Goal: Navigation & Orientation: Understand site structure

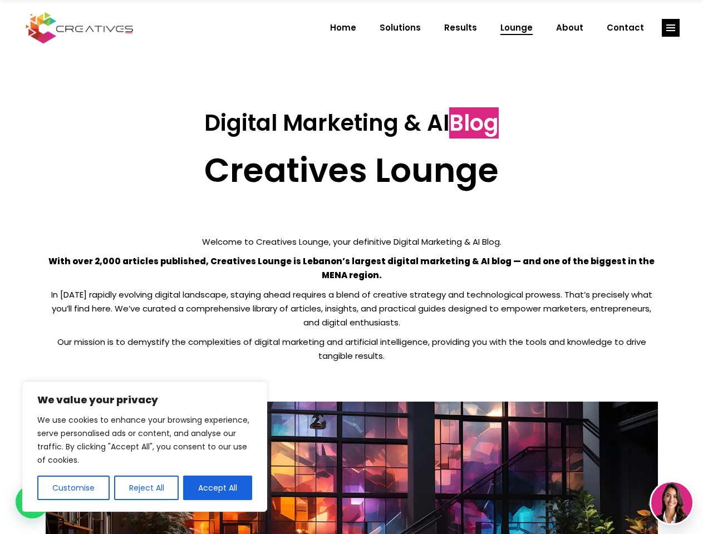
click at [351, 267] on p "With over 2,000 articles published, Creatives Lounge is Lebanon’s largest digit…" at bounding box center [352, 268] width 612 height 28
click at [73, 488] on button "Customise" at bounding box center [73, 488] width 72 height 24
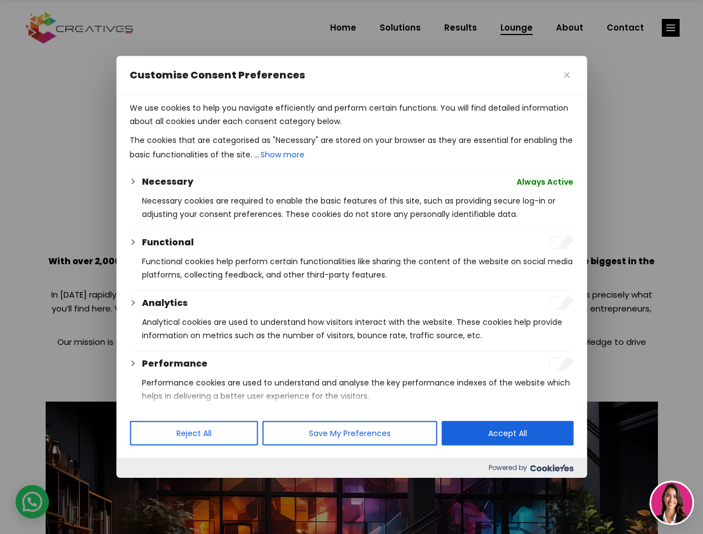
click at [146, 488] on div at bounding box center [351, 267] width 703 height 534
click at [218, 128] on p "We use cookies to help you navigate efficiently and perform certain functions. …" at bounding box center [351, 114] width 443 height 27
click at [670, 28] on div at bounding box center [351, 267] width 703 height 534
click at [672, 503] on img at bounding box center [671, 502] width 41 height 41
